Goal: Information Seeking & Learning: Learn about a topic

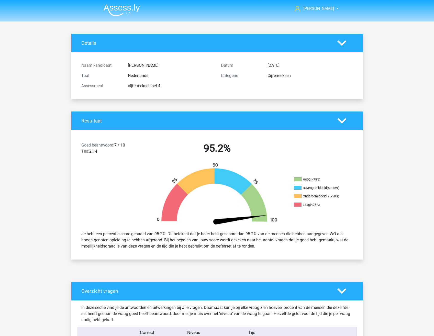
click at [116, 9] on img at bounding box center [122, 10] width 36 height 12
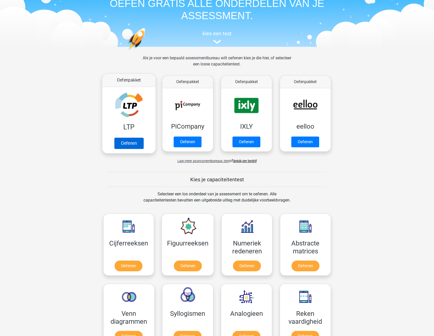
scroll to position [51, 0]
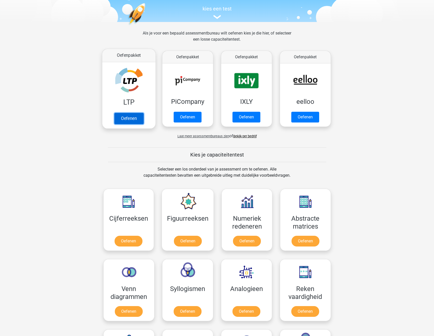
click at [128, 118] on link "Oefenen" at bounding box center [128, 118] width 29 height 11
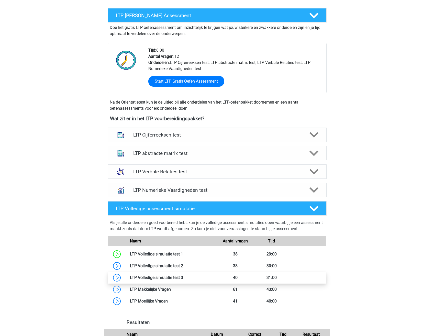
scroll to position [77, 0]
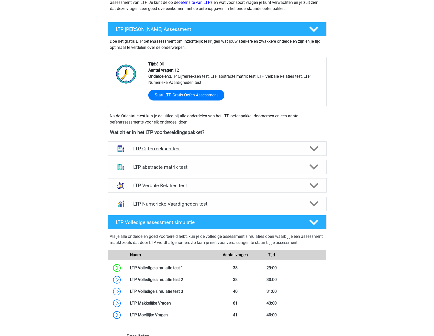
click at [165, 149] on h4 "LTP Cijferreeksen test" at bounding box center [216, 149] width 167 height 6
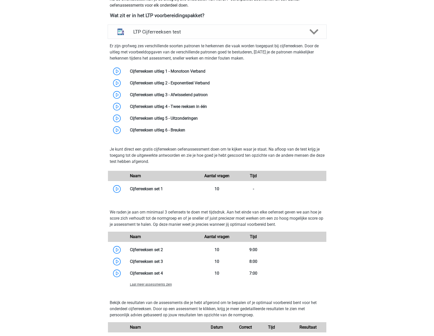
scroll to position [230, 0]
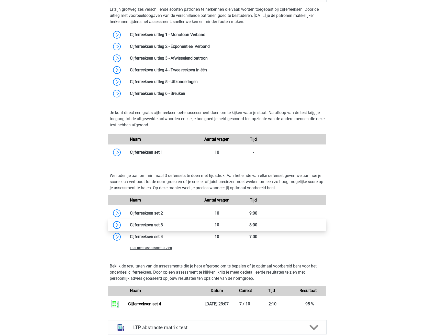
click at [163, 227] on link at bounding box center [163, 224] width 0 height 5
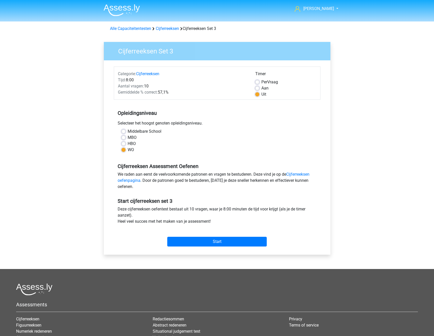
click at [261, 88] on label "Aan" at bounding box center [264, 88] width 7 height 6
click at [257, 88] on input "Aan" at bounding box center [257, 87] width 4 height 5
radio input "true"
click at [211, 244] on input "Start" at bounding box center [216, 242] width 99 height 10
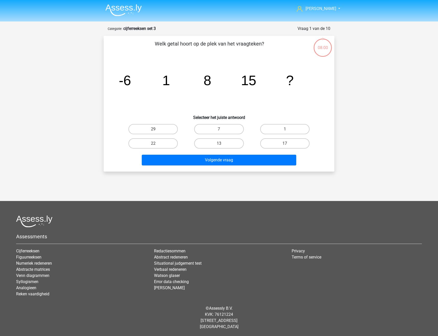
click at [374, 113] on div "[PERSON_NAME] [EMAIL_ADDRESS][DOMAIN_NAME] Nederlands English" at bounding box center [219, 159] width 438 height 319
click at [164, 144] on label "22" at bounding box center [152, 143] width 49 height 10
click at [157, 144] on input "22" at bounding box center [154, 144] width 3 height 3
radio input "true"
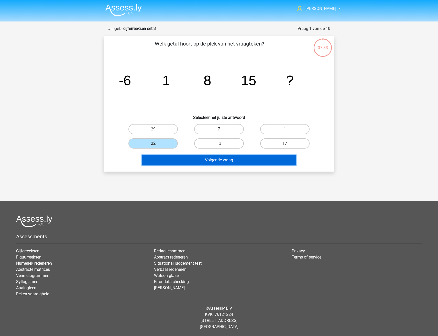
click at [185, 160] on button "Volgende vraag" at bounding box center [219, 160] width 155 height 11
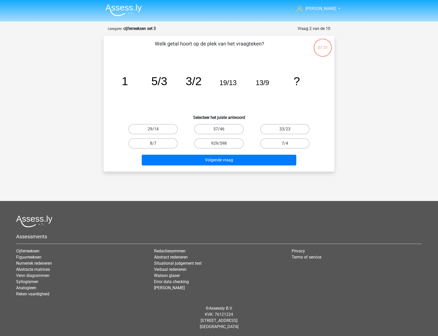
click at [120, 12] on img at bounding box center [123, 10] width 36 height 12
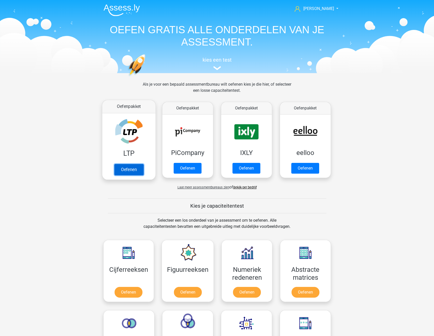
click at [131, 169] on link "Oefenen" at bounding box center [128, 169] width 29 height 11
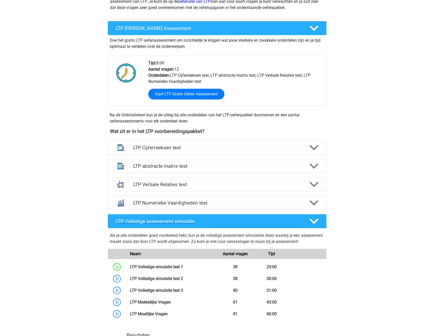
scroll to position [77, 0]
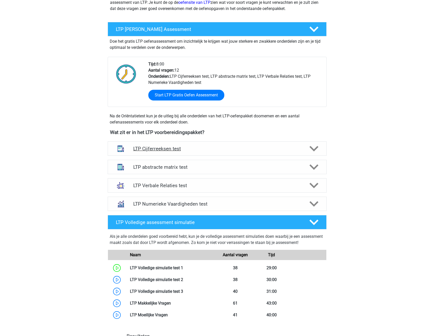
click at [171, 149] on h4 "LTP Cijferreeksen test" at bounding box center [216, 149] width 167 height 6
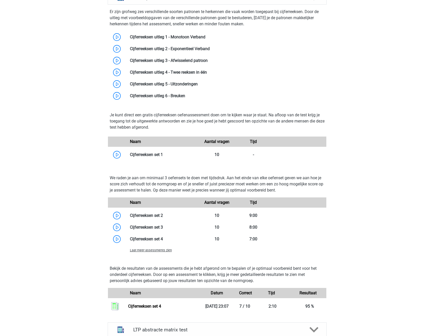
scroll to position [230, 0]
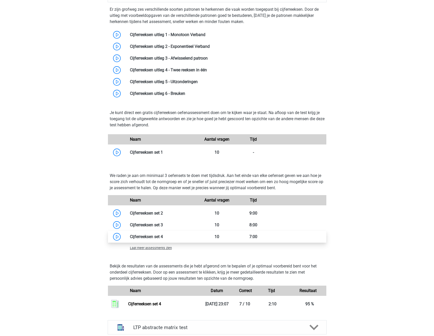
click at [163, 237] on link at bounding box center [163, 236] width 0 height 5
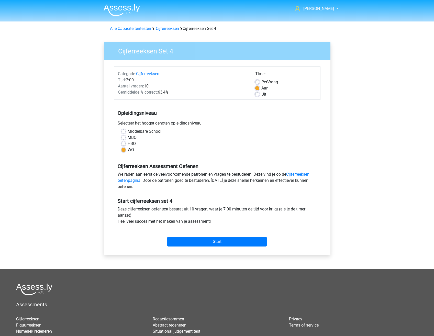
click at [260, 94] on div "Uit" at bounding box center [285, 94] width 61 height 6
click at [261, 94] on label "Uit" at bounding box center [263, 94] width 5 height 6
click at [258, 94] on input "Uit" at bounding box center [257, 93] width 4 height 5
radio input "true"
click at [209, 242] on input "Start" at bounding box center [216, 242] width 99 height 10
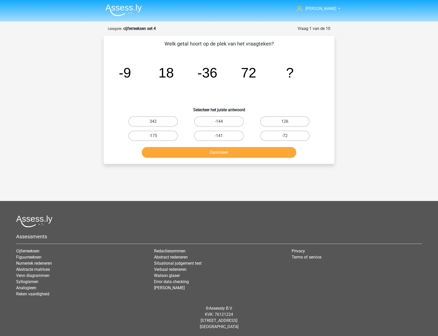
click at [219, 122] on input "-144" at bounding box center [220, 122] width 3 height 3
radio input "true"
click at [222, 151] on button "Controleer" at bounding box center [219, 152] width 155 height 11
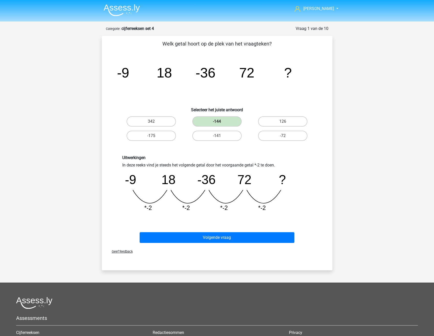
click at [318, 173] on div "Uitwerkingen In deze reeks vind je steeds het volgende getal door het voorgaand…" at bounding box center [217, 185] width 214 height 85
